Goal: Information Seeking & Learning: Learn about a topic

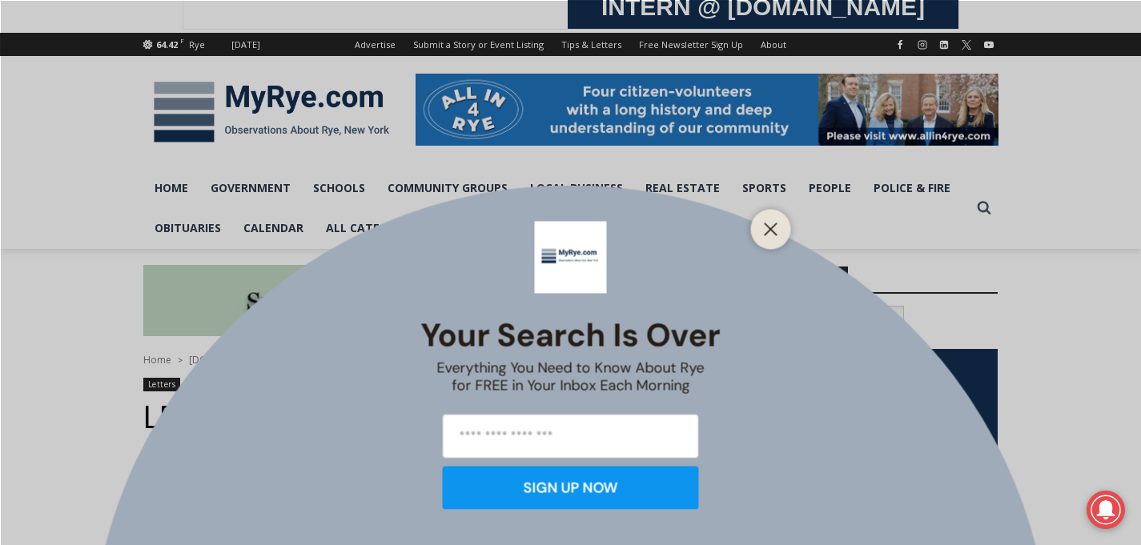
scroll to position [183, 0]
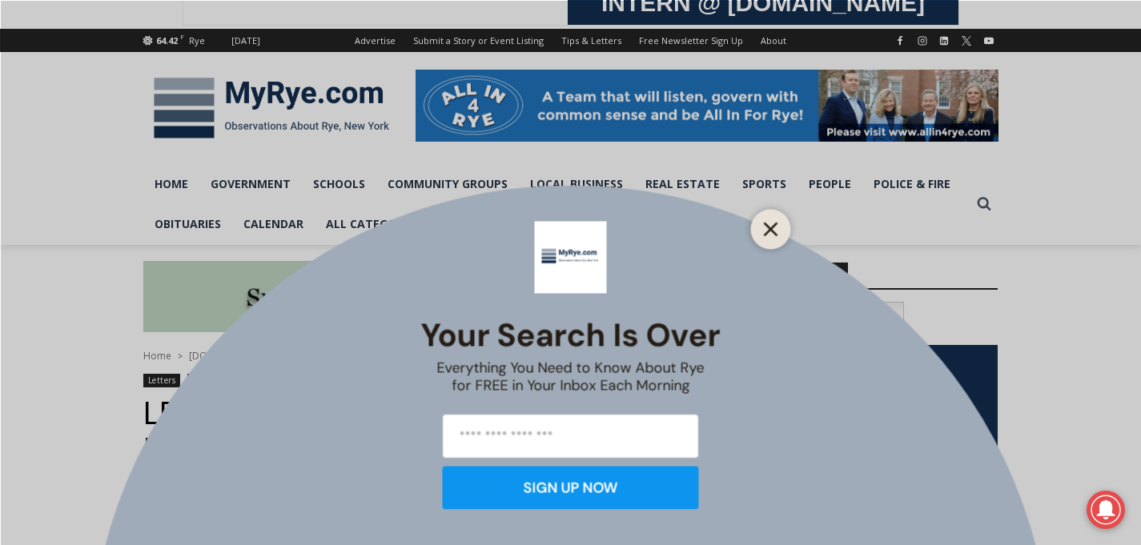
click at [769, 230] on line "Close" at bounding box center [770, 228] width 11 height 11
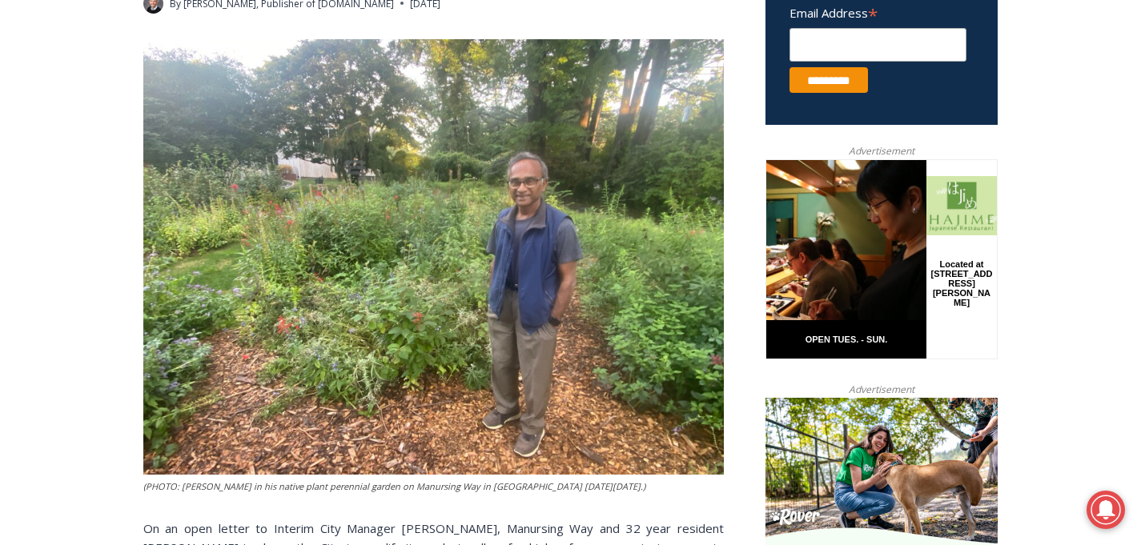
scroll to position [787, 0]
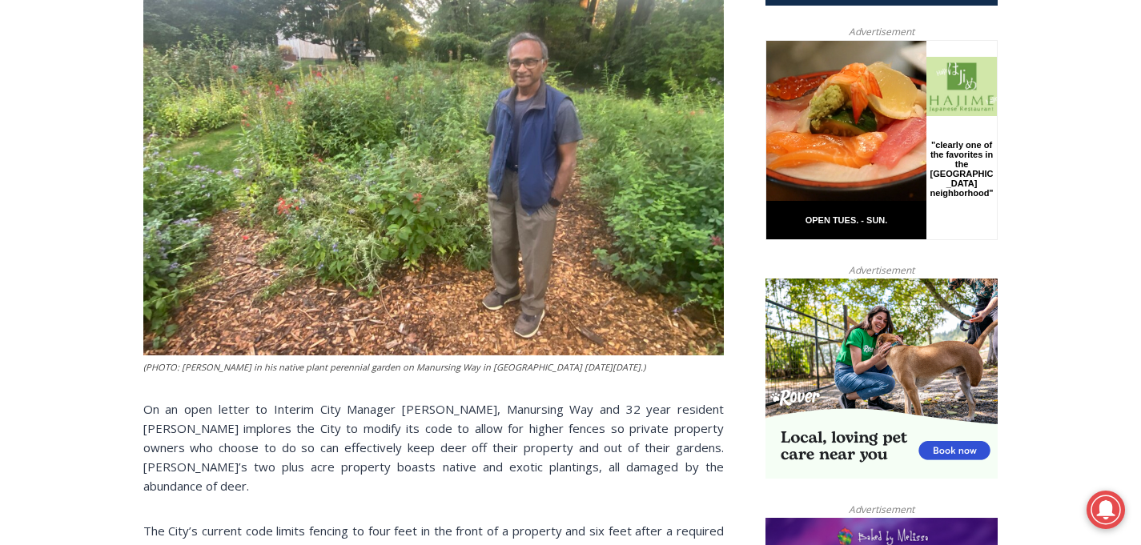
click at [623, 416] on p "On an open letter to Interim City Manager Brian Shea, Manursing Way and 32 year…" at bounding box center [433, 448] width 581 height 96
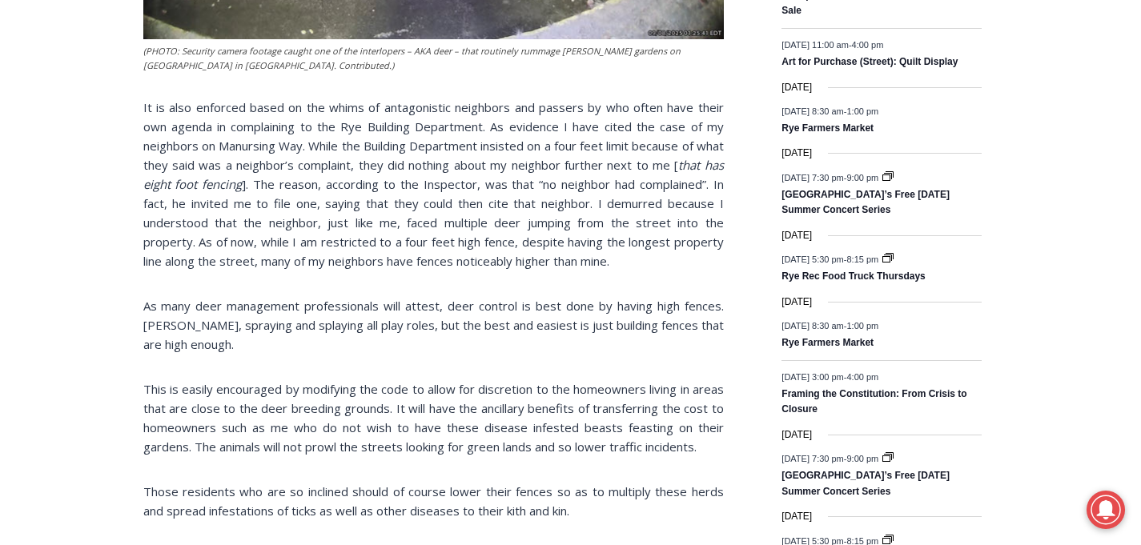
scroll to position [2261, 0]
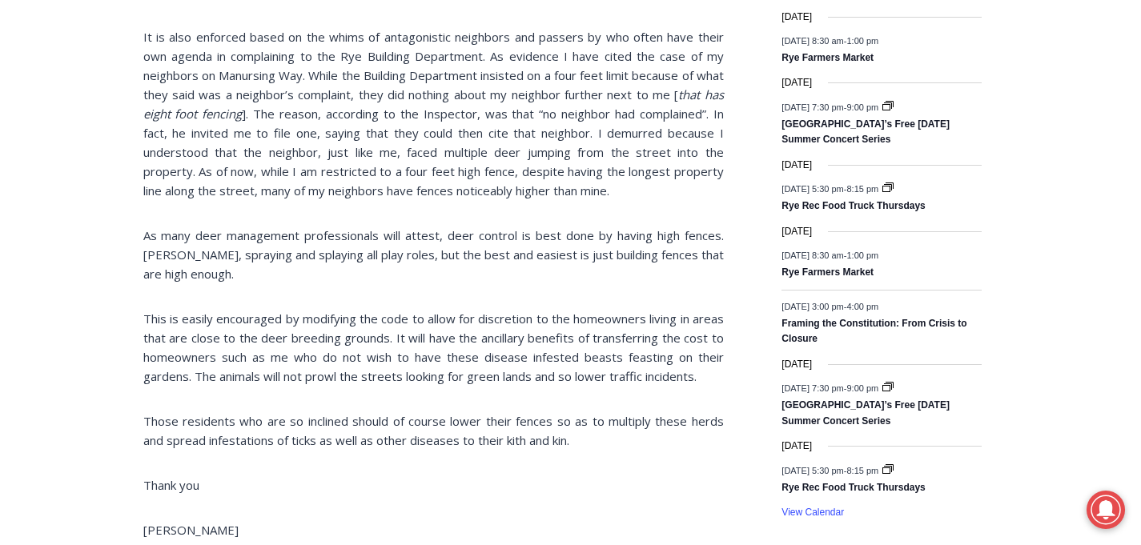
click at [392, 99] on p "It is also enforced based on the whims of antagonistic neighbors and passers by…" at bounding box center [433, 113] width 581 height 173
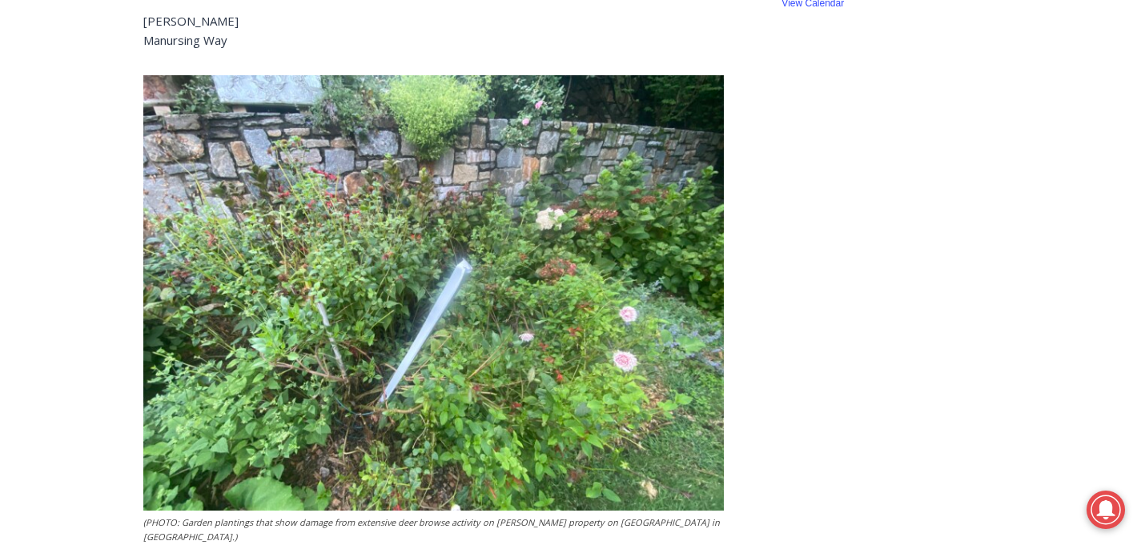
scroll to position [2651, 0]
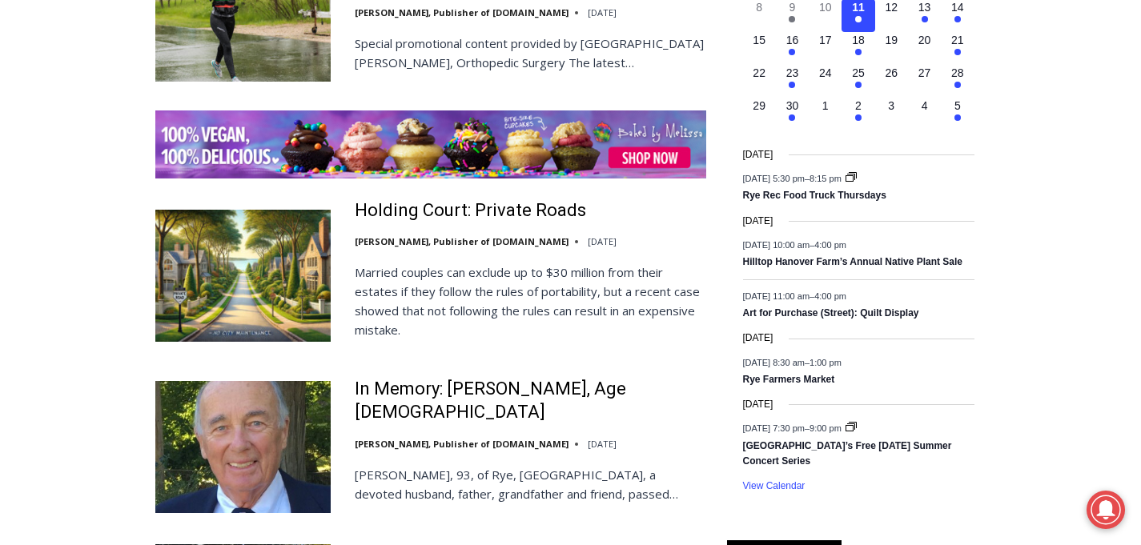
scroll to position [2395, 0]
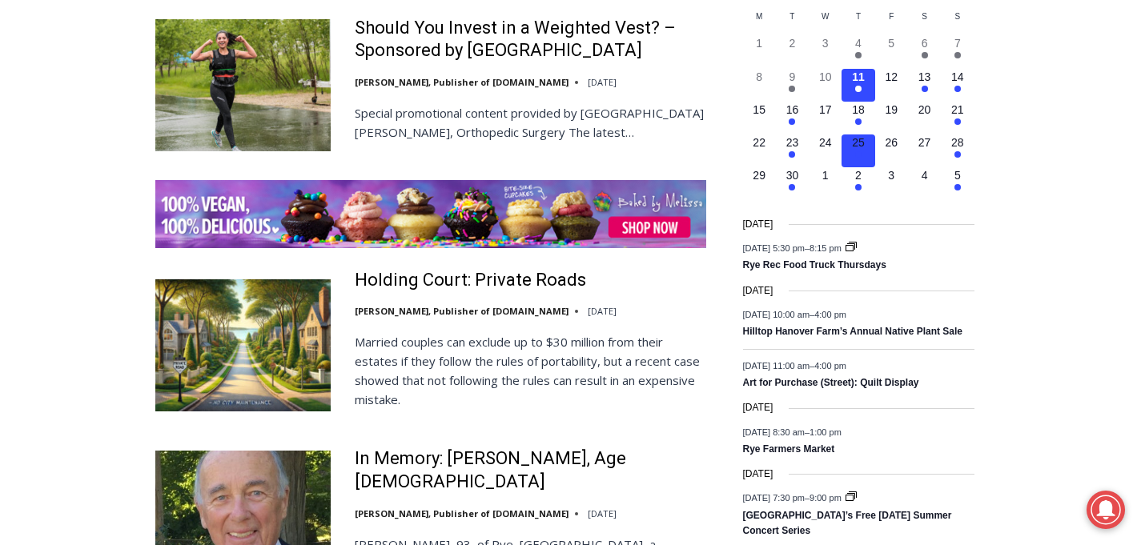
click at [862, 147] on time "25" at bounding box center [858, 142] width 13 height 13
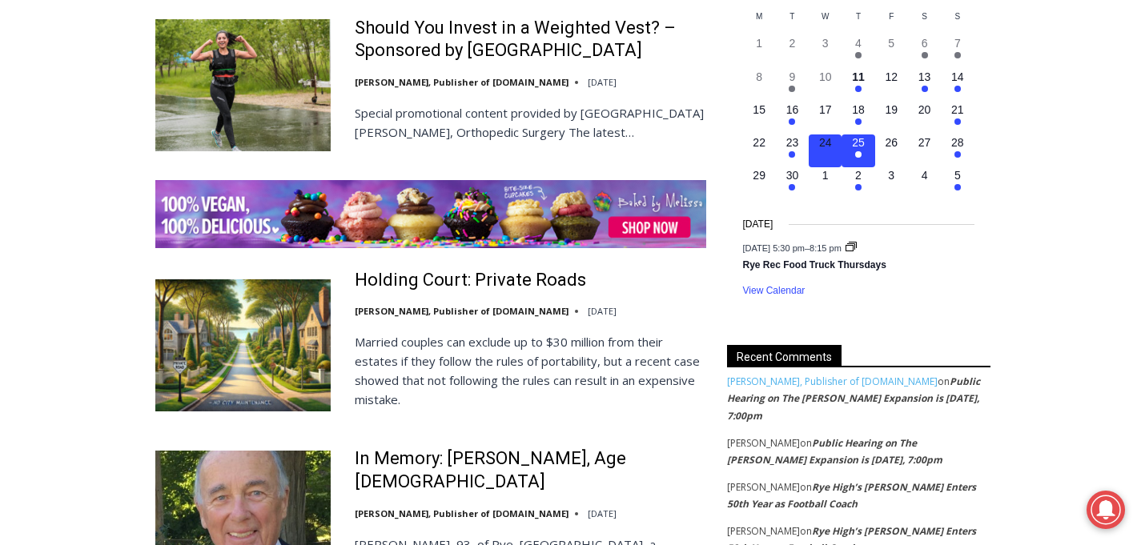
click at [826, 147] on time "24" at bounding box center [825, 142] width 13 height 13
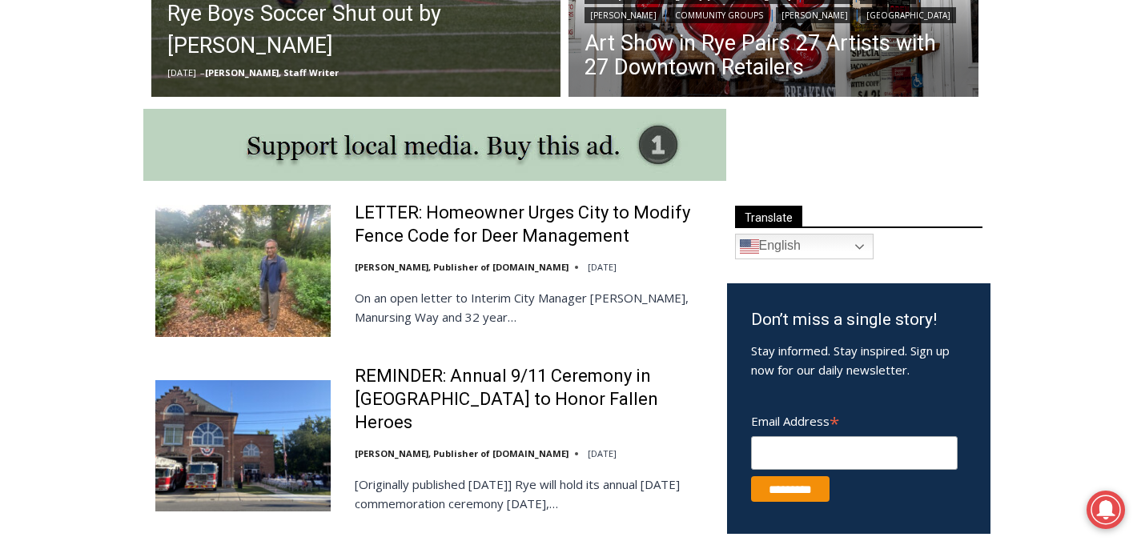
scroll to position [0, 0]
